Goal: Transaction & Acquisition: Book appointment/travel/reservation

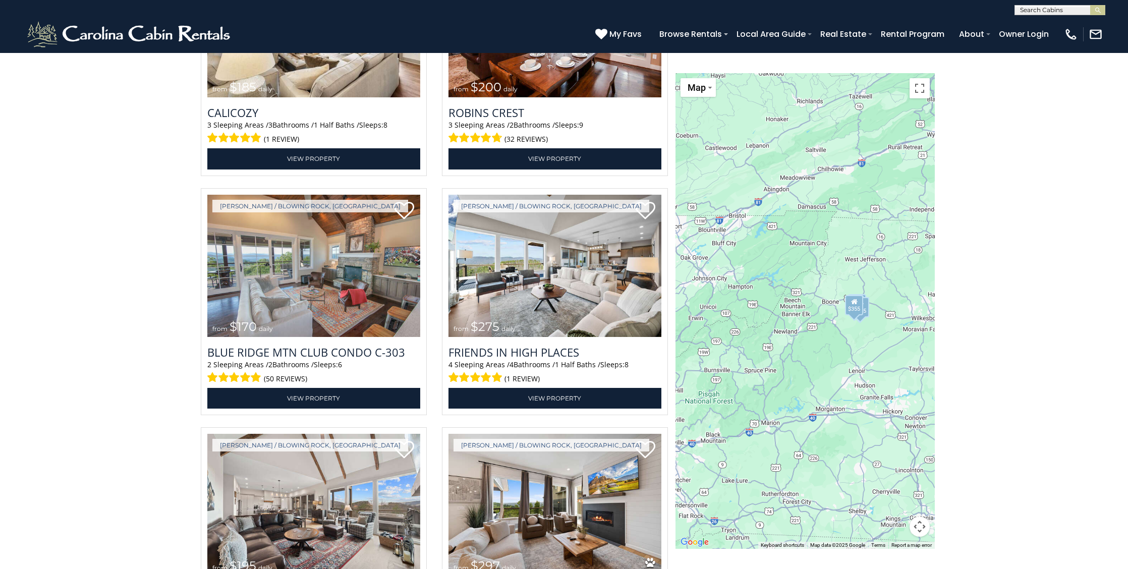
scroll to position [1600, 0]
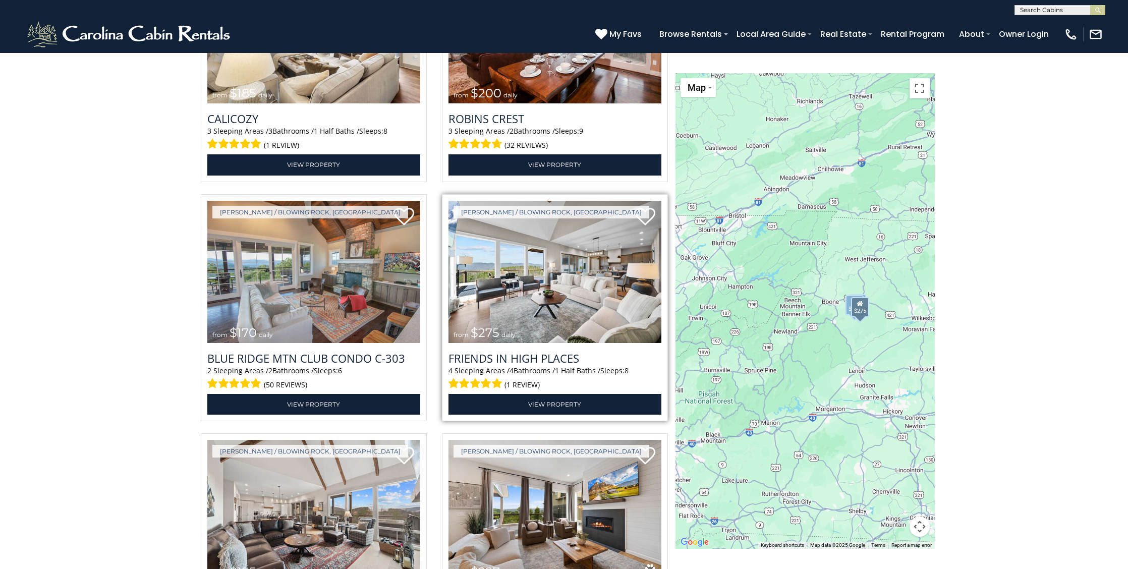
click at [554, 278] on img at bounding box center [554, 272] width 213 height 143
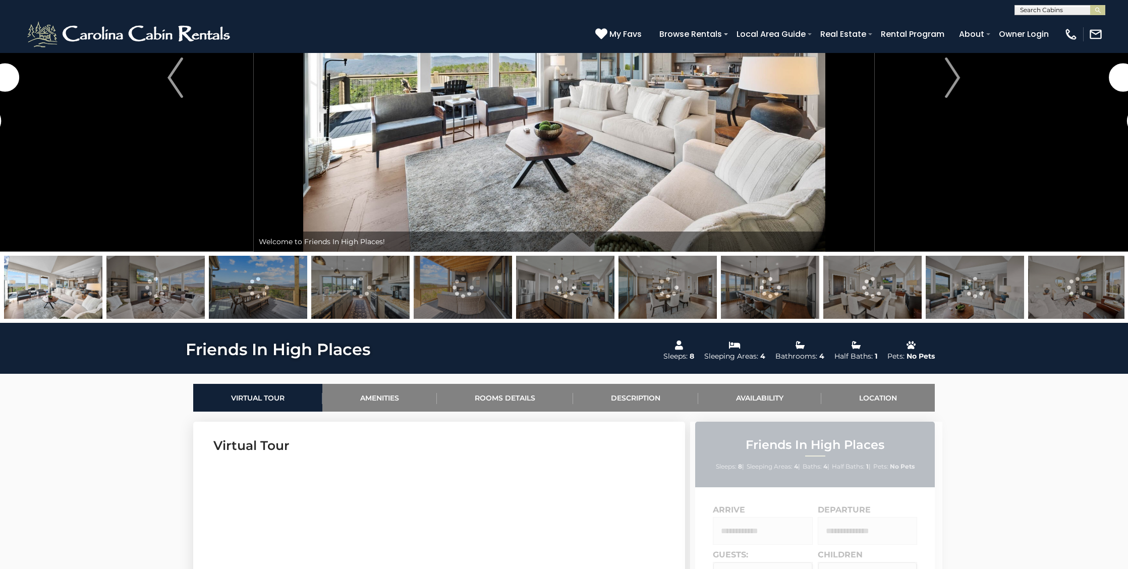
scroll to position [150, 0]
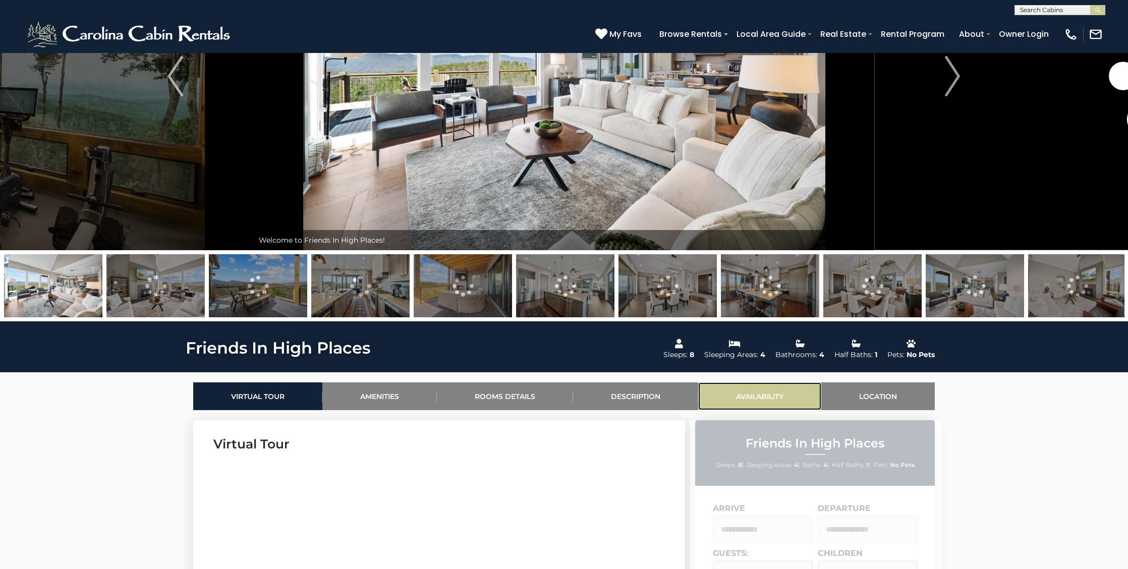
click at [757, 393] on link "Availability" at bounding box center [759, 396] width 123 height 28
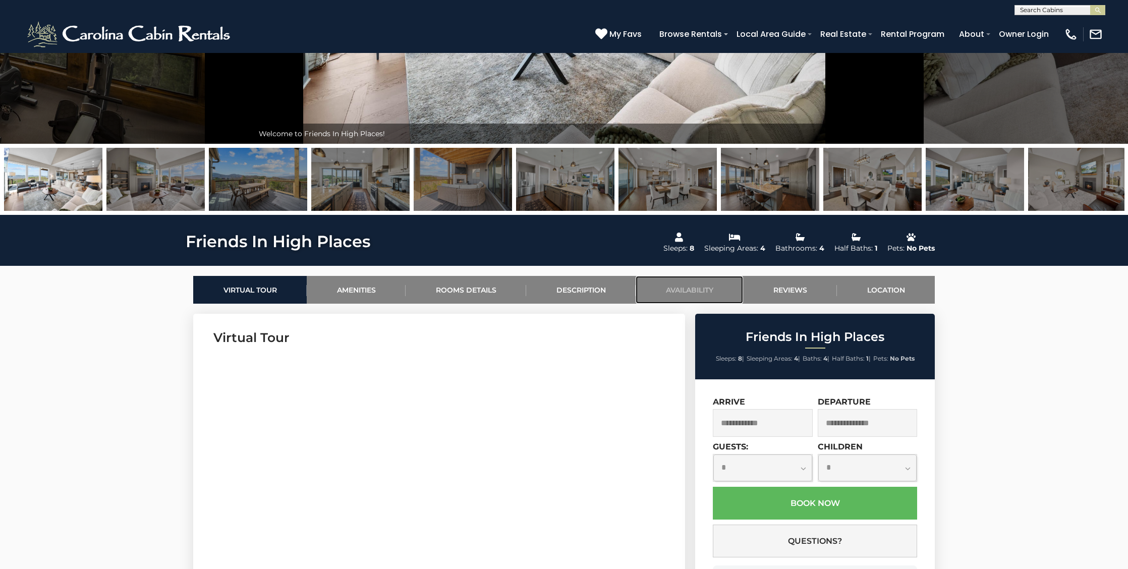
scroll to position [0, 0]
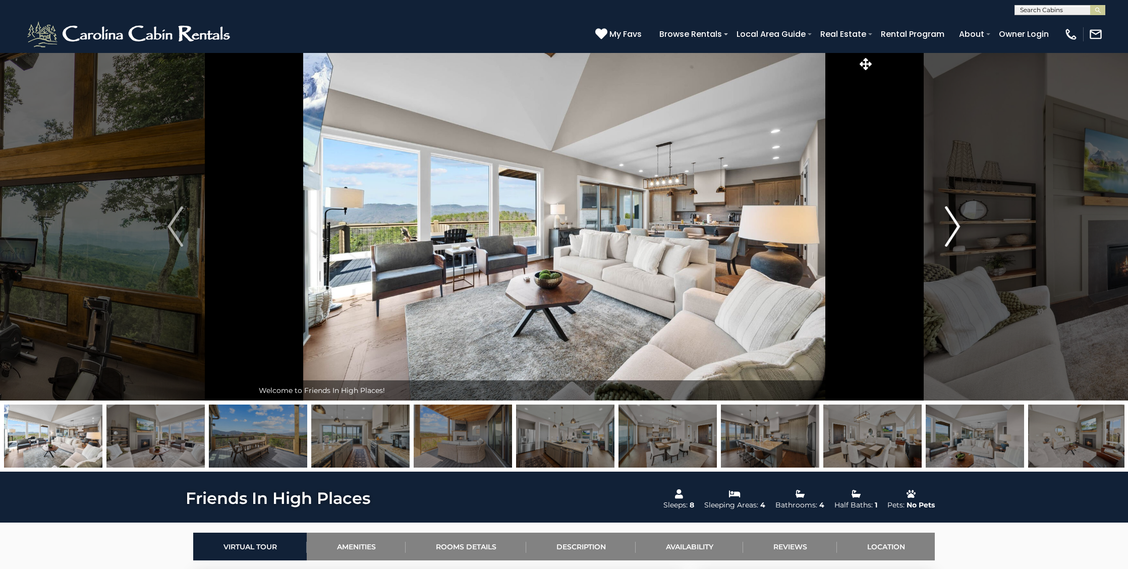
click at [945, 231] on img "Next" at bounding box center [952, 226] width 15 height 40
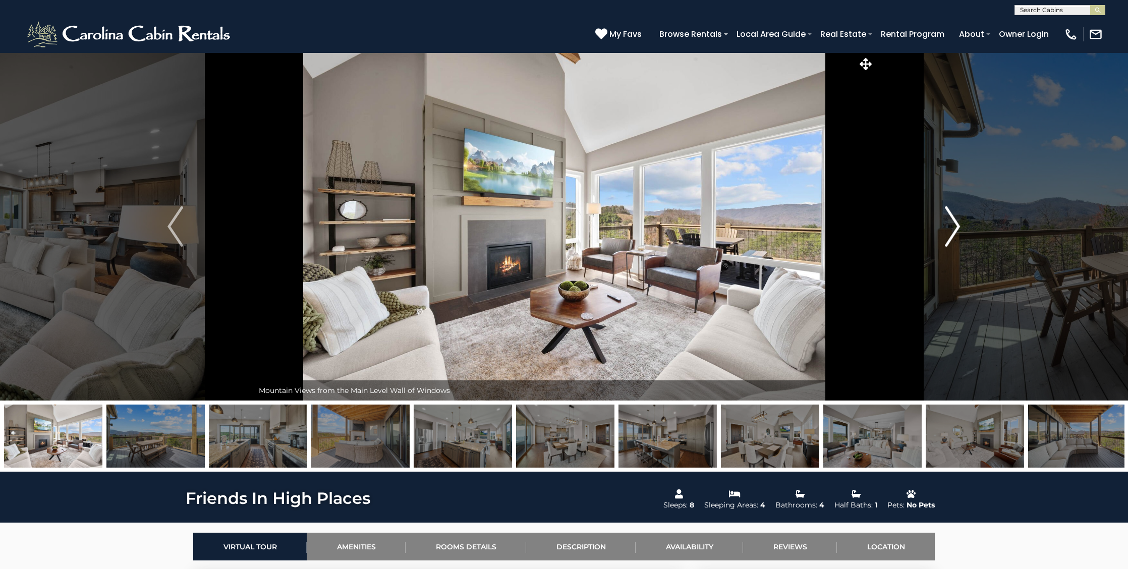
click at [945, 231] on img "Next" at bounding box center [952, 226] width 15 height 40
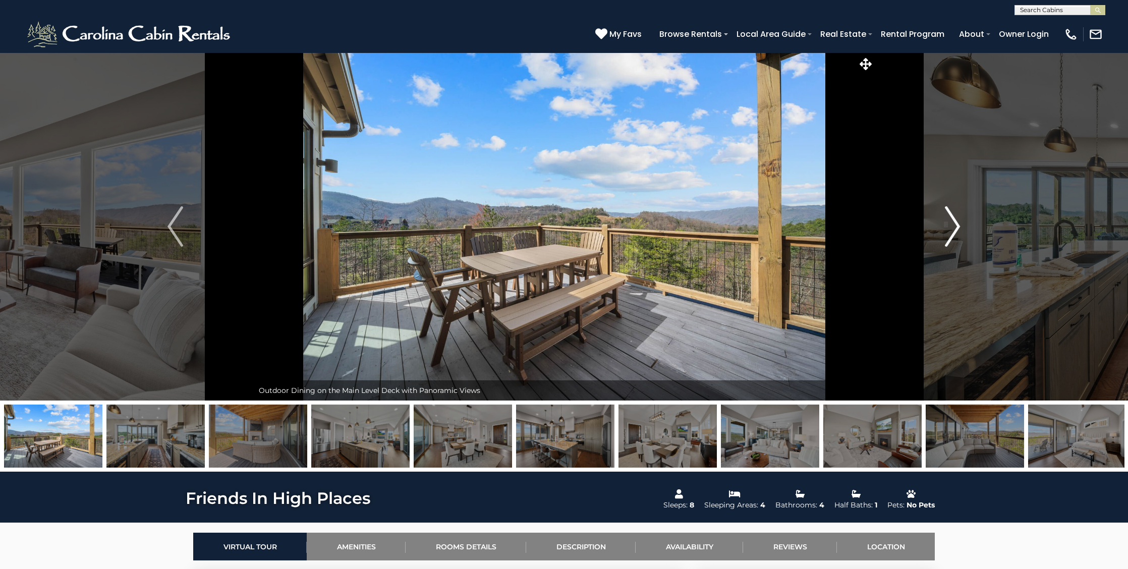
click at [945, 231] on img "Next" at bounding box center [952, 226] width 15 height 40
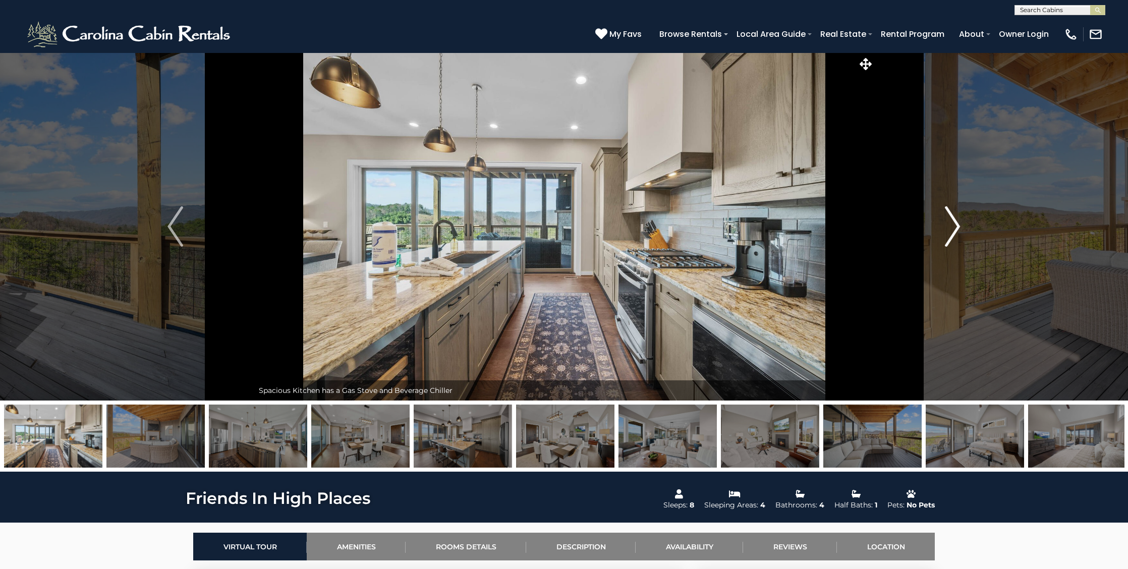
click at [945, 231] on img "Next" at bounding box center [952, 226] width 15 height 40
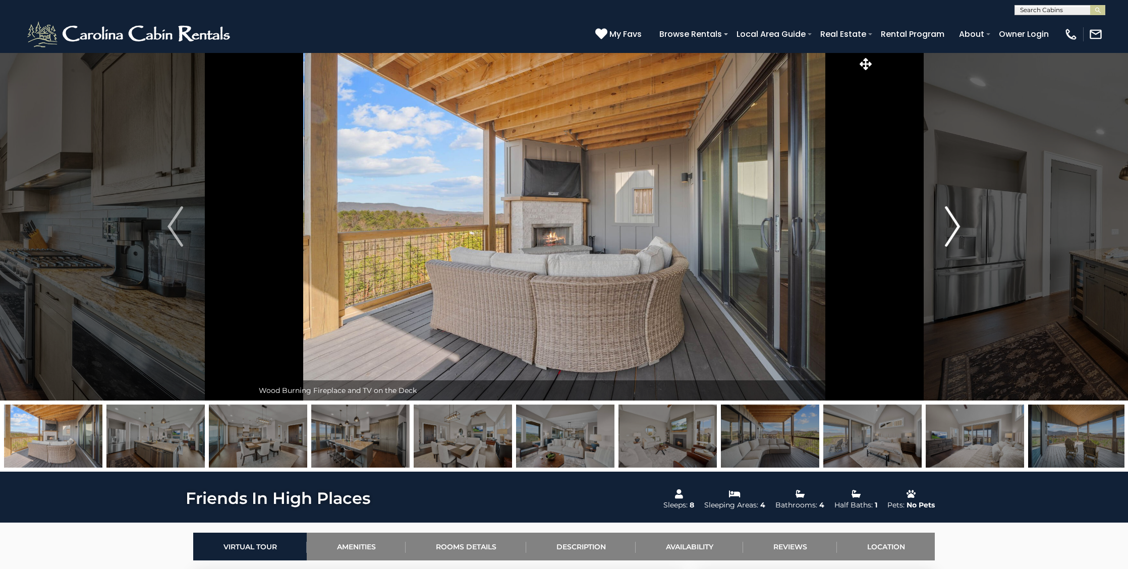
click at [945, 231] on img "Next" at bounding box center [952, 226] width 15 height 40
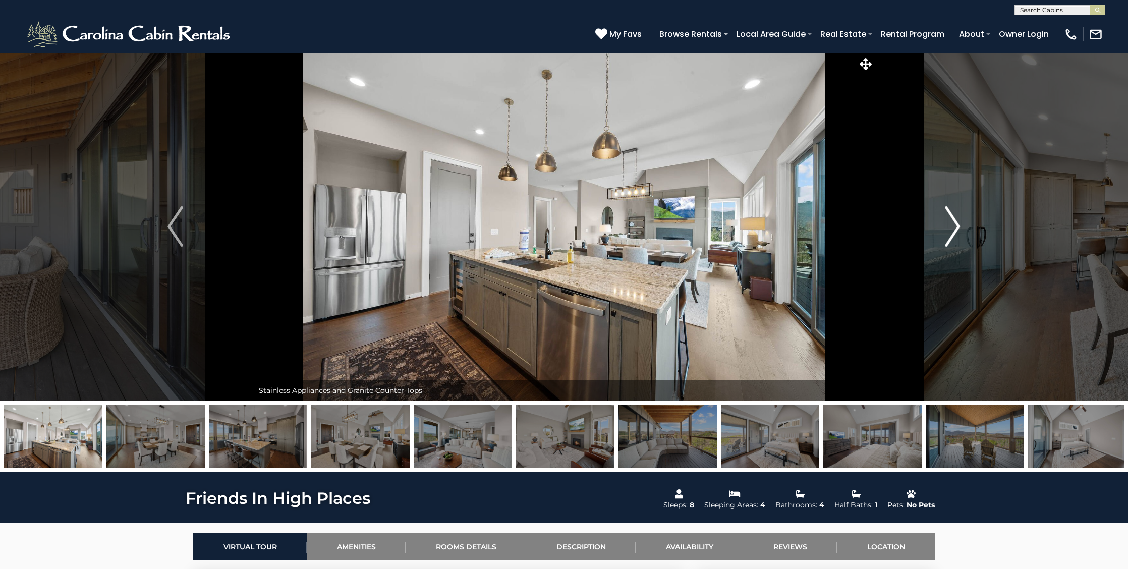
click at [945, 231] on img "Next" at bounding box center [952, 226] width 15 height 40
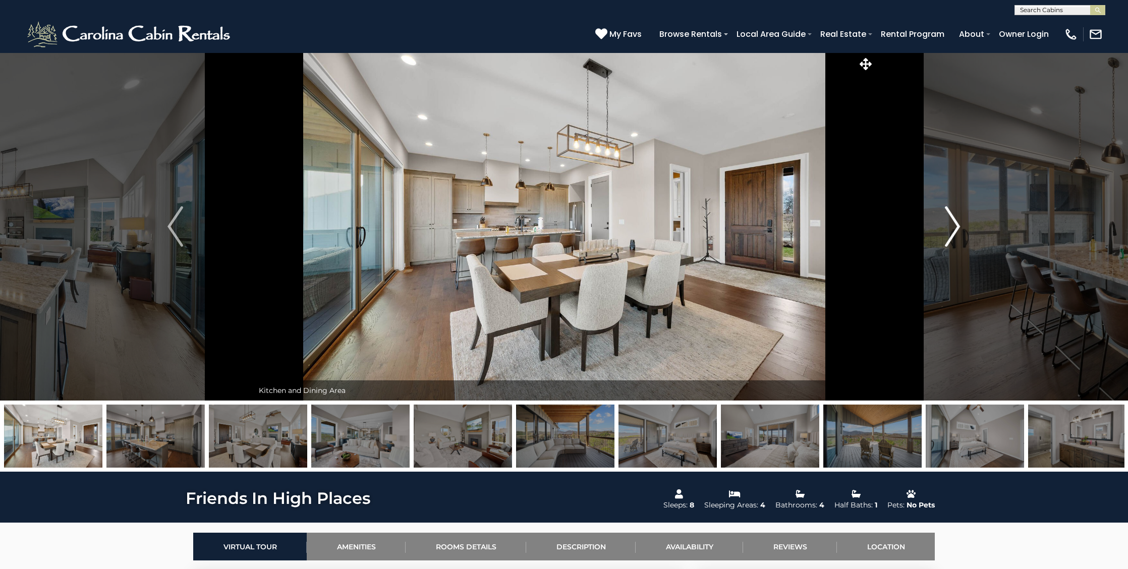
click at [945, 231] on img "Next" at bounding box center [952, 226] width 15 height 40
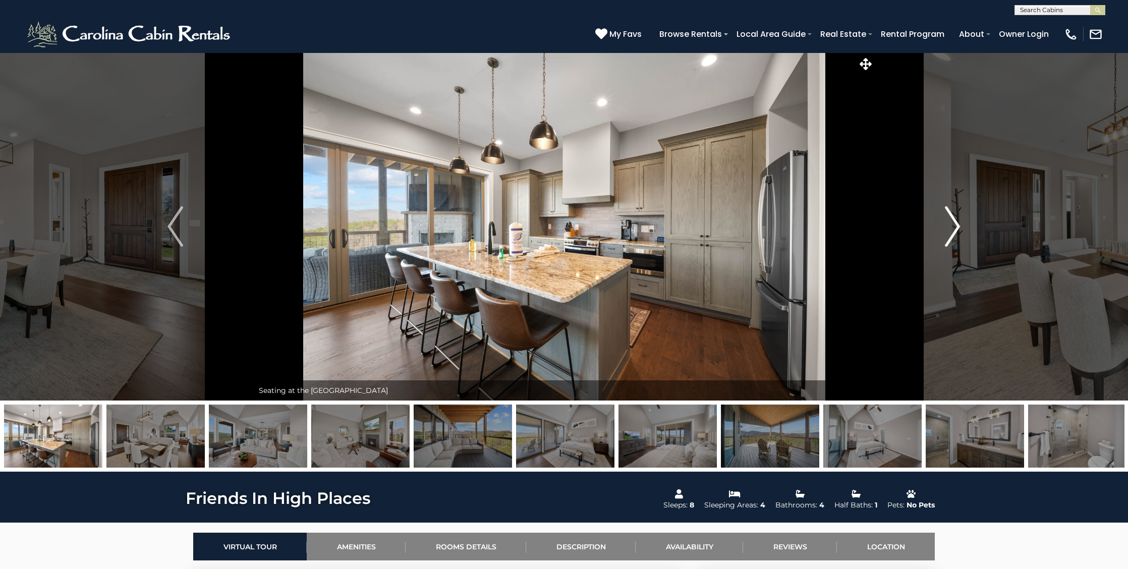
click at [945, 231] on img "Next" at bounding box center [952, 226] width 15 height 40
